Goal: Information Seeking & Learning: Understand process/instructions

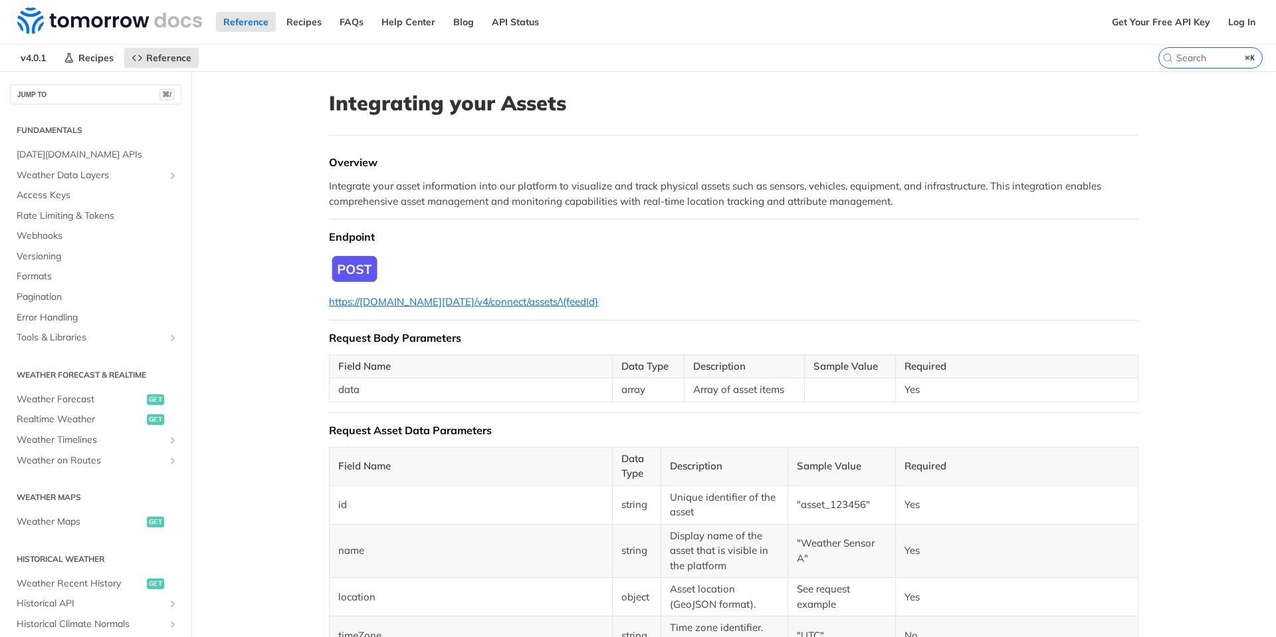
scroll to position [231, 0]
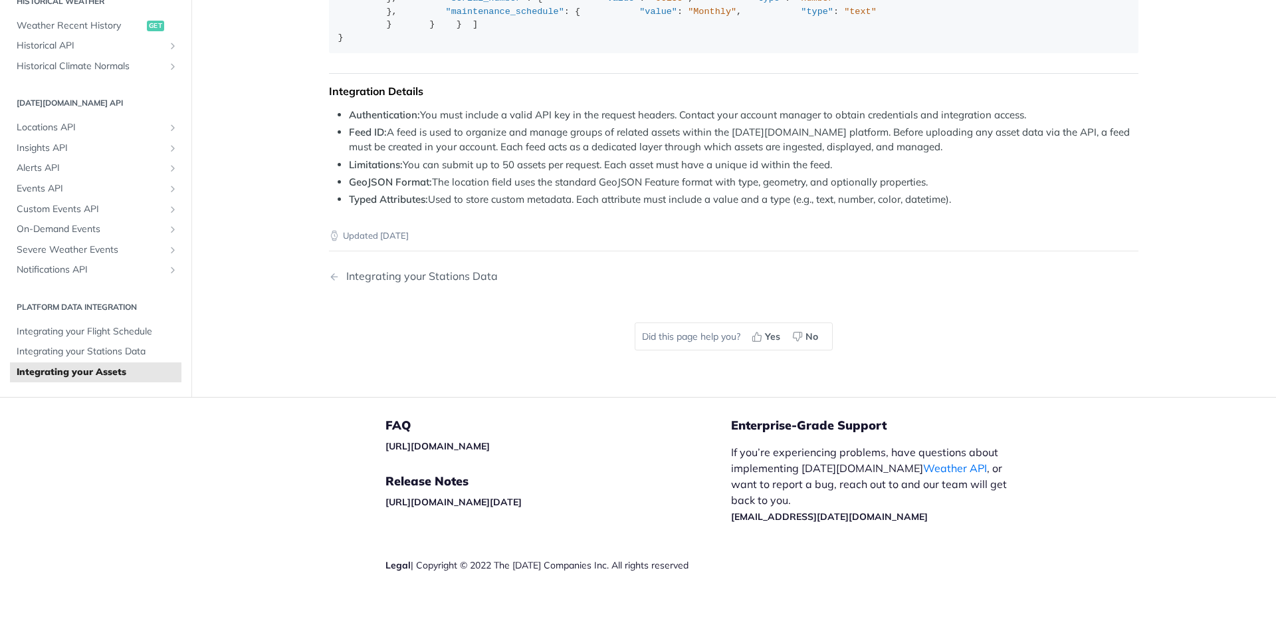
scroll to position [991, 0]
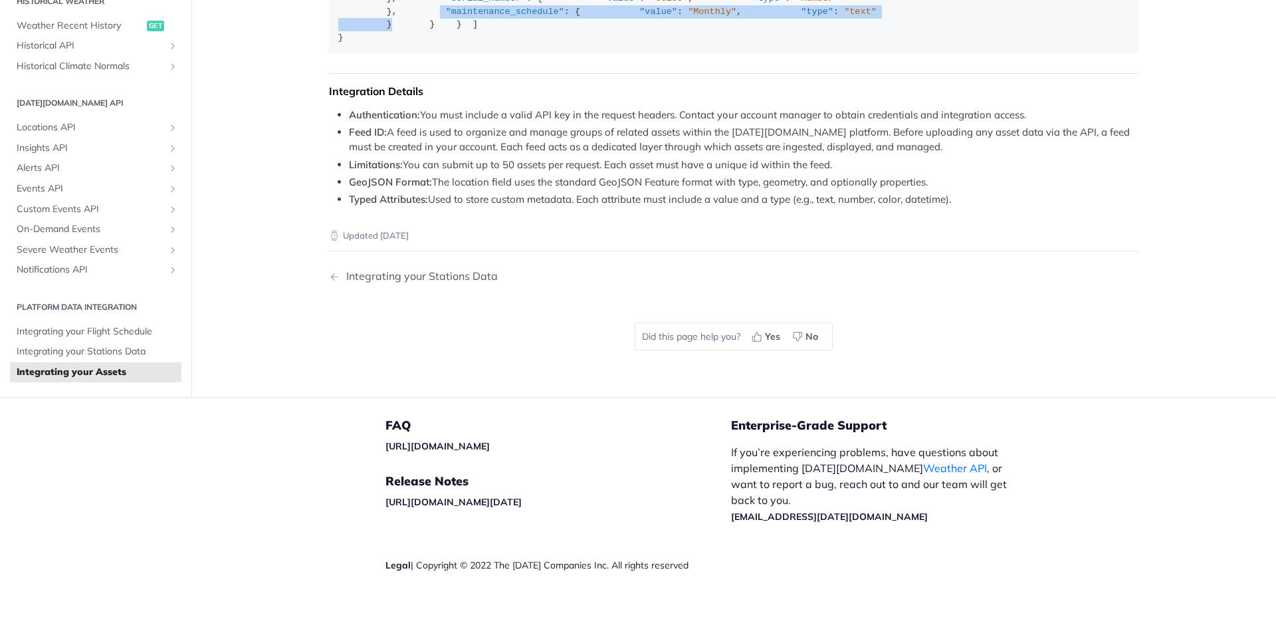
drag, startPoint x: 396, startPoint y: 336, endPoint x: 376, endPoint y: 300, distance: 41.1
copy div ""maintenance_schedule" : { "value" : "Monthly" , "type" : "text" }"
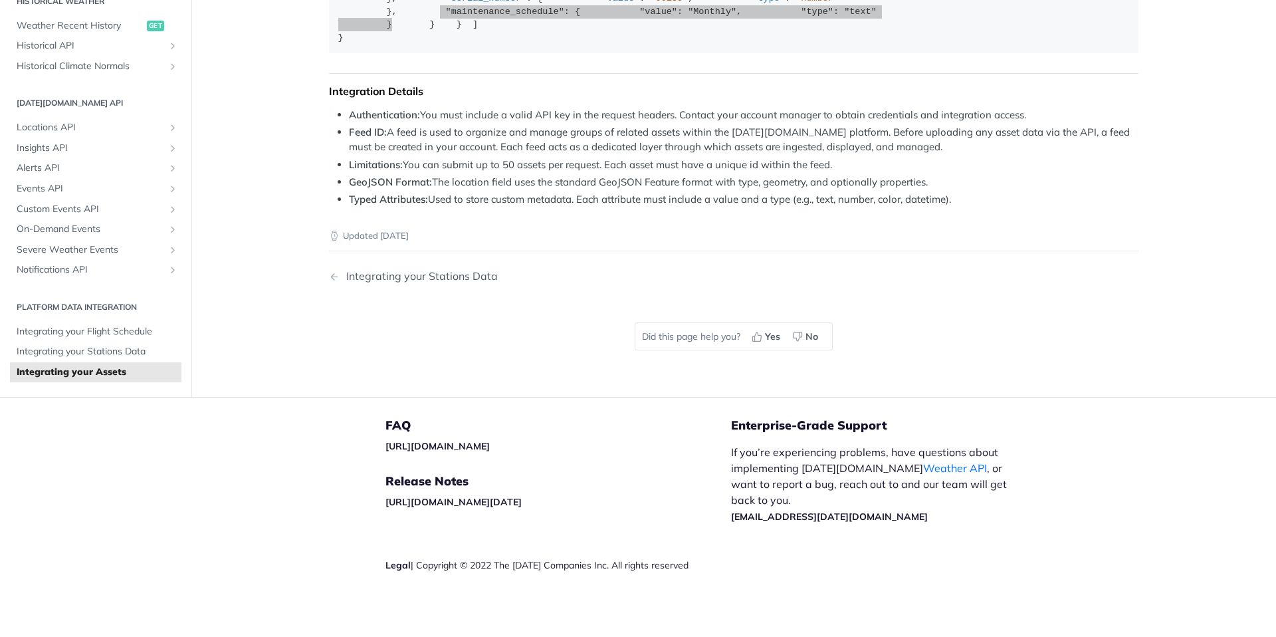
scroll to position [1115, 0]
